Goal: Complete application form: Complete application form

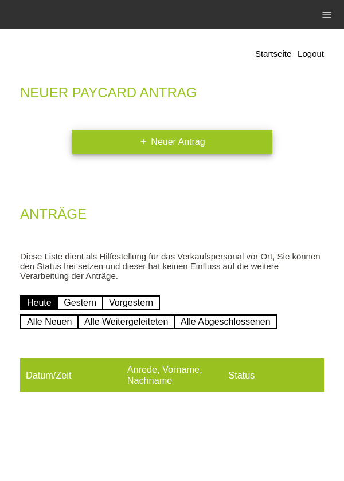
click at [140, 133] on link "add Neuer Antrag" at bounding box center [172, 142] width 200 height 24
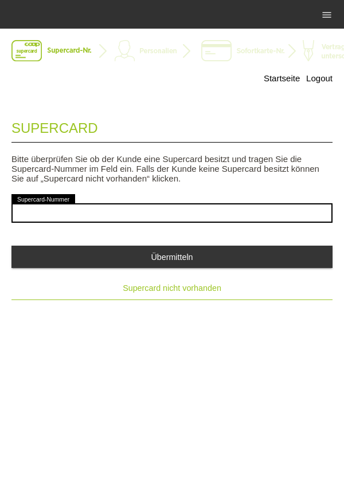
click at [142, 293] on span "Supercard nicht vorhanden" at bounding box center [172, 287] width 99 height 9
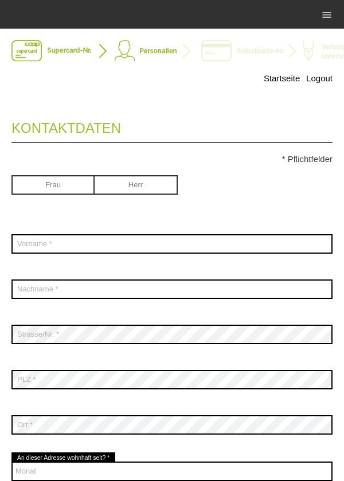
click at [42, 192] on input "radio" at bounding box center [52, 183] width 83 height 17
radio input "true"
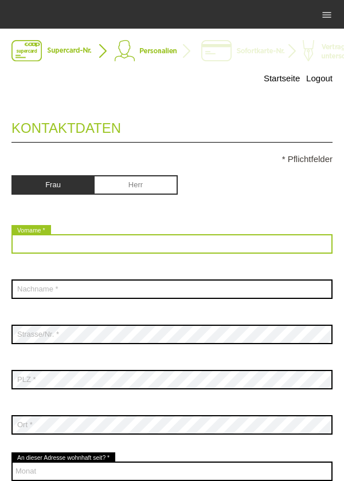
click at [38, 249] on input "text" at bounding box center [171, 243] width 321 height 19
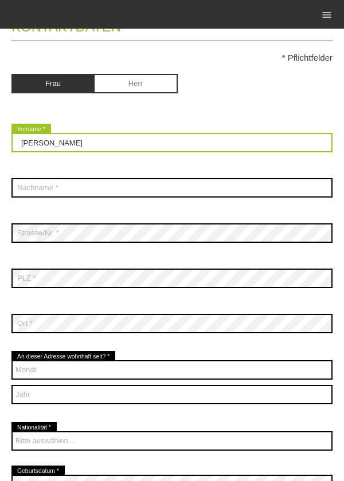
scroll to position [100, 0]
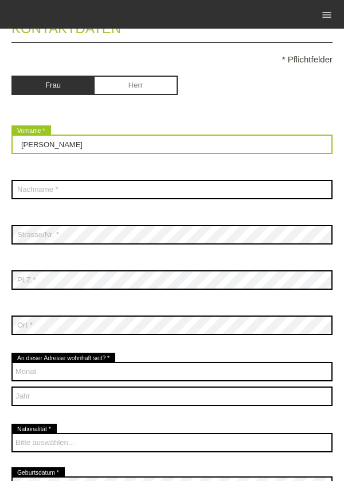
type input "[PERSON_NAME]"
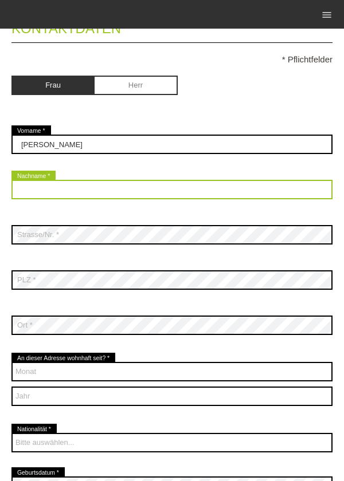
click at [200, 192] on input "text" at bounding box center [171, 189] width 321 height 19
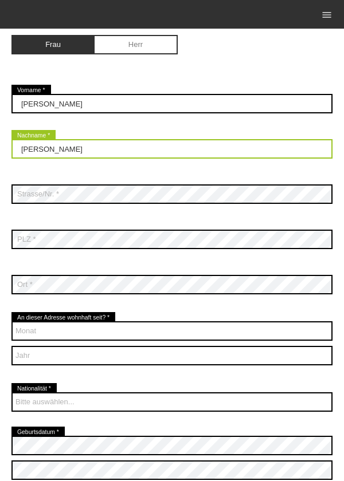
scroll to position [140, 0]
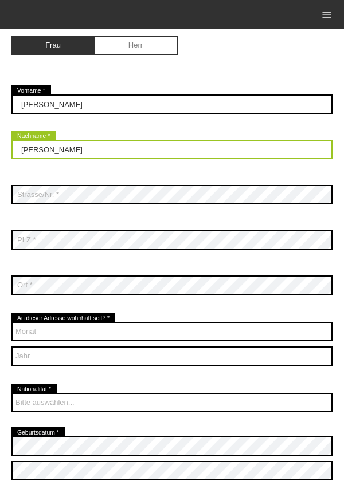
type input "[PERSON_NAME]"
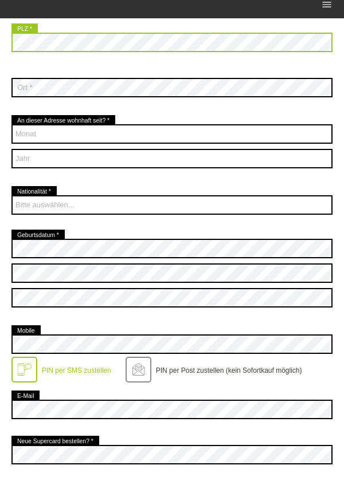
scroll to position [326, 0]
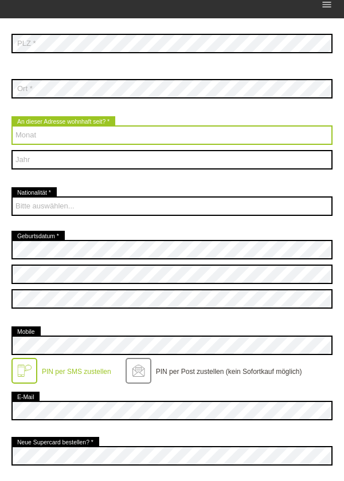
click at [205, 150] on select "Monat 01 02 03 04 05 06 07 08 09 10 11 12" at bounding box center [171, 145] width 321 height 19
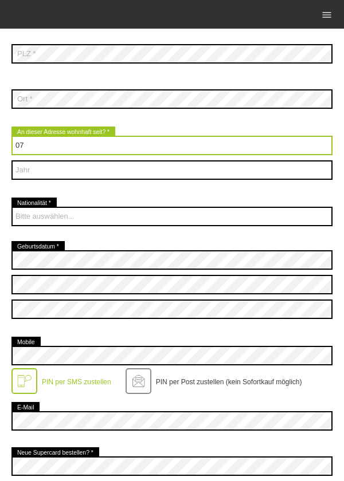
click at [11, 136] on select "Monat 01 02 03 04 05 06 07 08 09 10 11 12" at bounding box center [171, 145] width 321 height 19
click at [221, 144] on select "Monat 01 02 03 04 05 06 07 08 09 10 11 12" at bounding box center [171, 145] width 321 height 19
select select "06"
click at [11, 136] on select "Monat 01 02 03 04 05 06 07 08 09 10 11 12" at bounding box center [171, 145] width 321 height 19
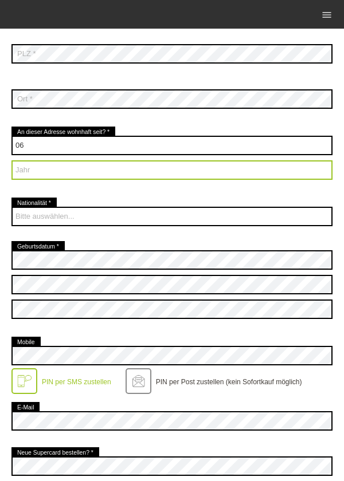
click at [189, 167] on select "Jahr 2025 2024 2023 2022 2021 2020 2019 2018 2017 2016" at bounding box center [171, 169] width 321 height 19
select select "2019"
click at [11, 161] on select "Jahr 2025 2024 2023 2022 2021 2020 2019 2018 2017 2016" at bounding box center [171, 169] width 321 height 19
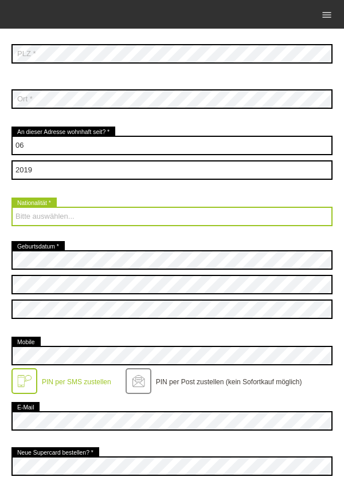
click at [230, 218] on select "Bitte auswählen... [GEOGRAPHIC_DATA] [GEOGRAPHIC_DATA] [GEOGRAPHIC_DATA] [GEOGR…" at bounding box center [171, 216] width 321 height 19
select select "AL"
click at [11, 207] on select "Bitte auswählen... [GEOGRAPHIC_DATA] [GEOGRAPHIC_DATA] [GEOGRAPHIC_DATA] [GEOGR…" at bounding box center [171, 216] width 321 height 19
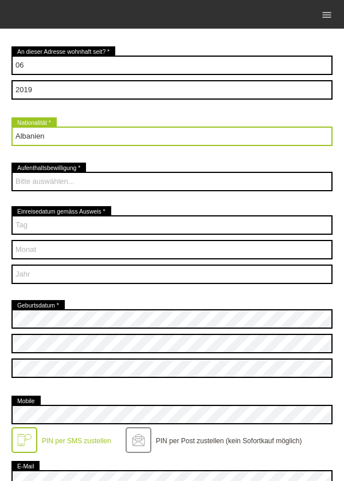
scroll to position [405, 0]
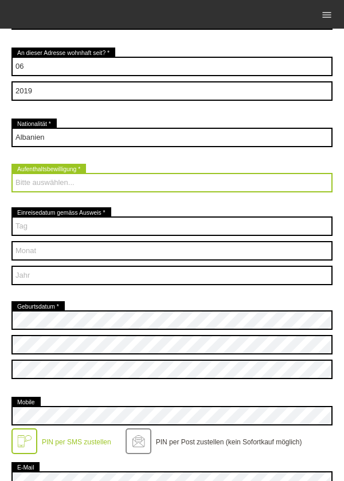
click at [25, 184] on select "Bitte auswählen... C B B - Flüchtlingsstatus Andere" at bounding box center [171, 182] width 321 height 19
select select "C"
click at [11, 174] on select "Bitte auswählen... C B B - Flüchtlingsstatus Andere" at bounding box center [171, 182] width 321 height 19
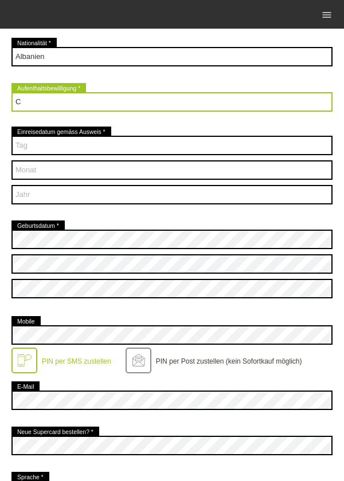
scroll to position [482, 0]
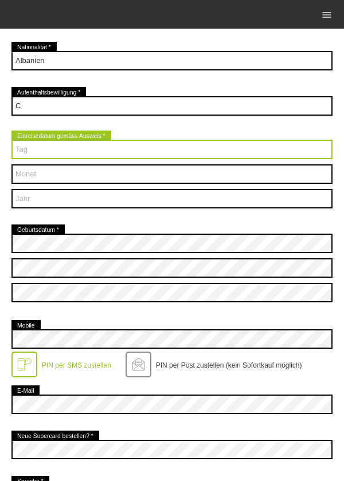
click at [31, 142] on select "Tag 01 02 03 04 05 06 07 08 09 10 11 12 13 14 15 16 17" at bounding box center [171, 149] width 321 height 19
select select "21"
click at [11, 140] on select "Tag 01 02 03 04 05 06 07 08 09 10 11 12 13 14 15 16 17" at bounding box center [171, 149] width 321 height 19
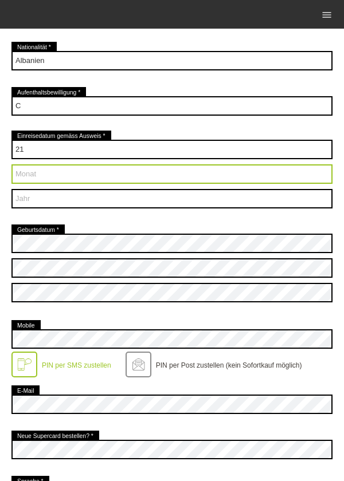
click at [236, 175] on select "Monat 01 02 03 04 05 06 07 08 09 10 11 12" at bounding box center [171, 173] width 321 height 19
select select "06"
click at [11, 165] on select "Monat 01 02 03 04 05 06 07 08 09 10 11 12" at bounding box center [171, 173] width 321 height 19
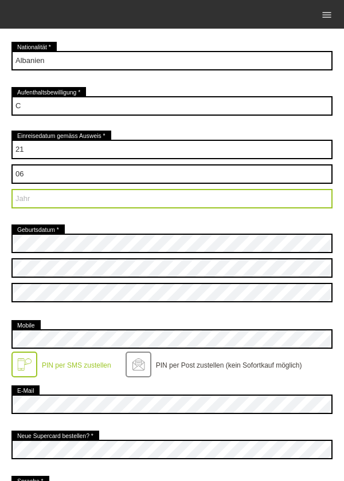
click at [235, 200] on select "Jahr 2025 2024 2023 2022 2021 2020 2019 2018 2017 2016" at bounding box center [171, 198] width 321 height 19
select select "2012"
click at [11, 190] on select "Jahr 2025 2024 2023 2022 2021 2020 2019 2018 2017 2016" at bounding box center [171, 198] width 321 height 19
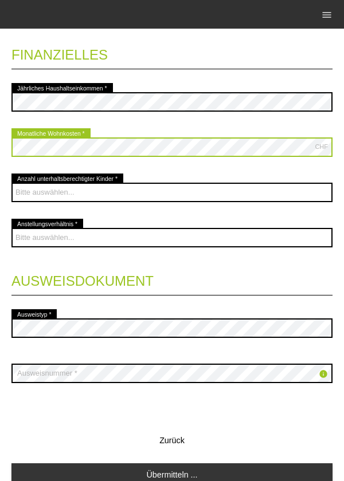
scroll to position [1029, 0]
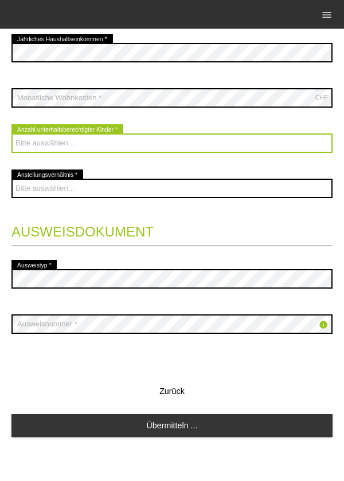
click at [231, 141] on select "Bitte auswählen... 0 1 2 3 4 5 6 7 8 9" at bounding box center [171, 142] width 321 height 19
select select "0"
click at [11, 133] on select "Bitte auswählen... 0 1 2 3 4 5 6 7 8 9" at bounding box center [171, 142] width 321 height 19
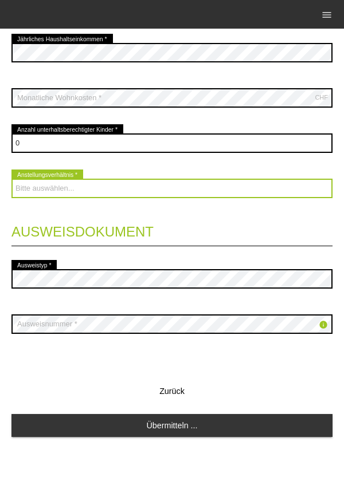
click at [220, 179] on select "Bitte auswählen... Unbefristet Befristet Lehrling/Student Pensioniert Nicht arb…" at bounding box center [171, 188] width 321 height 19
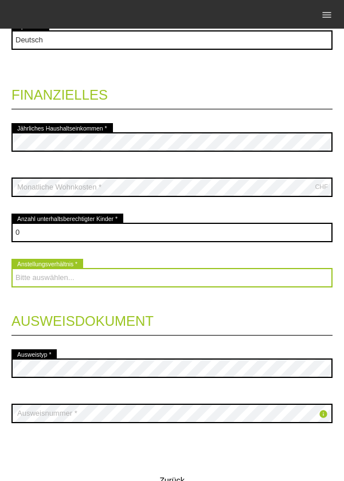
scroll to position [935, 0]
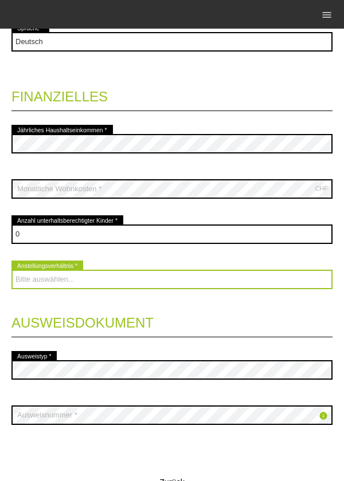
click at [215, 286] on select "Bitte auswählen... Unbefristet Befristet Lehrling/Student Pensioniert Nicht arb…" at bounding box center [171, 279] width 321 height 19
select select "UNEMPLOYED"
click at [11, 271] on select "Bitte auswählen... Unbefristet Befristet Lehrling/Student Pensioniert Nicht arb…" at bounding box center [171, 279] width 321 height 19
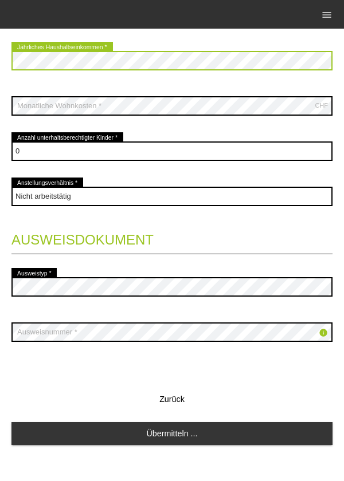
scroll to position [1029, 0]
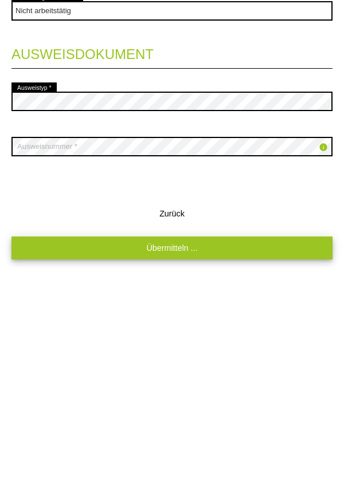
click at [216, 428] on link "Übermitteln ..." at bounding box center [171, 425] width 321 height 22
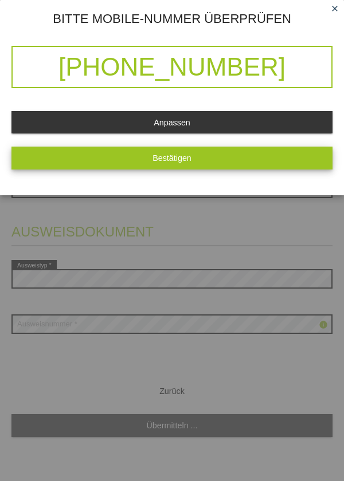
click at [269, 156] on button "Bestätigen" at bounding box center [171, 158] width 321 height 22
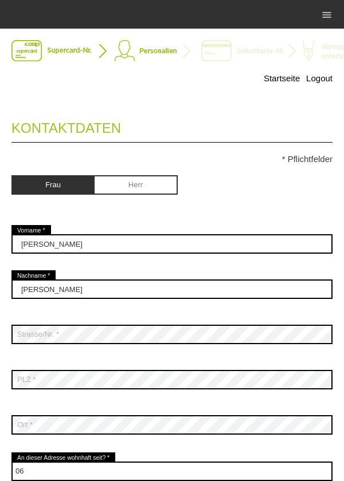
scroll to position [0, 0]
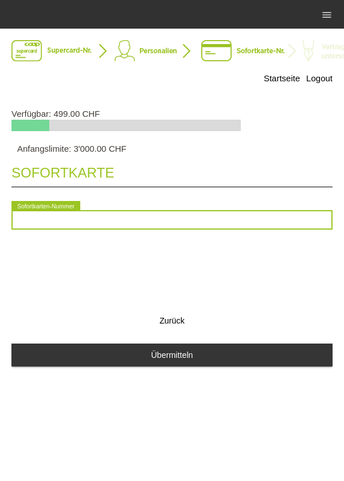
click at [210, 219] on input "text" at bounding box center [171, 219] width 321 height 19
type input "2090301994717"
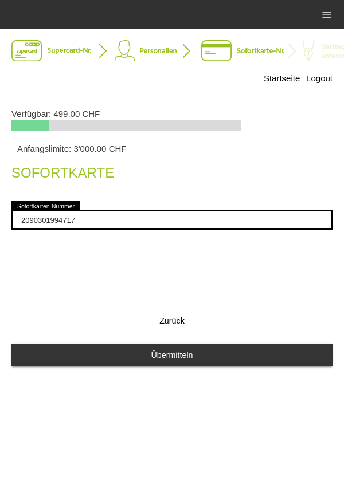
click at [236, 241] on div "2090301994717 error Sofortkarten-Nummer" at bounding box center [171, 220] width 321 height 42
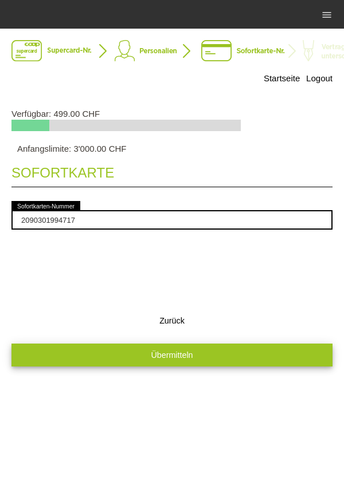
click at [214, 355] on button "Übermitteln" at bounding box center [171, 355] width 321 height 22
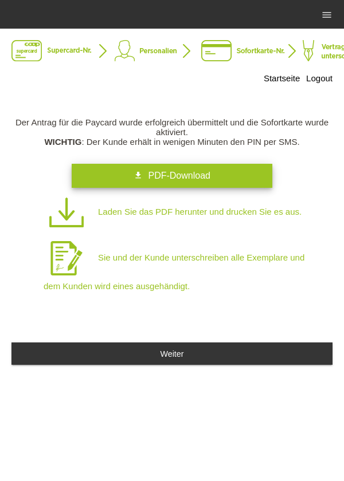
click at [225, 171] on link "get_app PDF-Download" at bounding box center [172, 176] width 200 height 24
